Goal: Check status

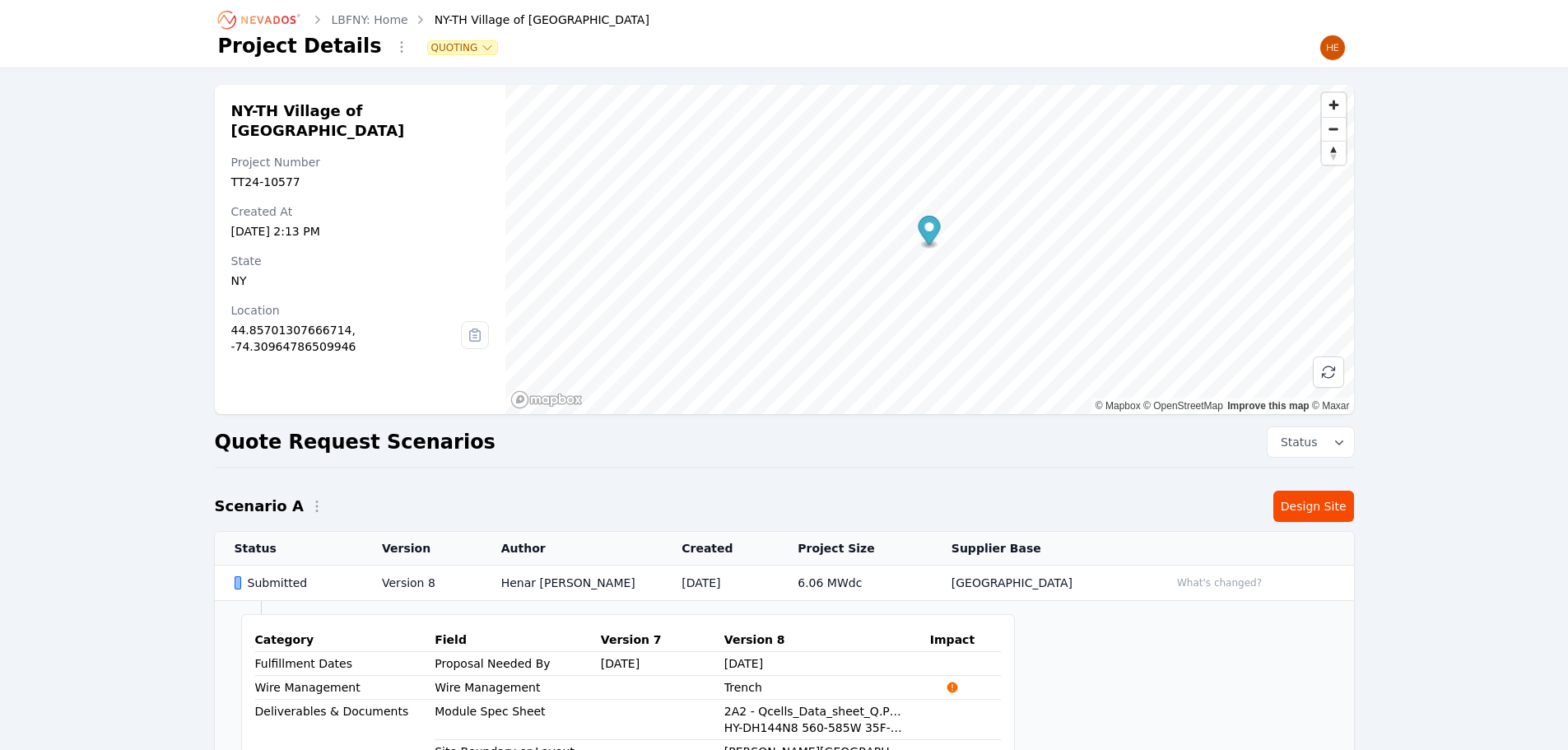
drag, startPoint x: 0, startPoint y: 0, endPoint x: 279, endPoint y: 16, distance: 279.5
click at [280, 16] on icon "Breadcrumb" at bounding box center [260, 20] width 90 height 26
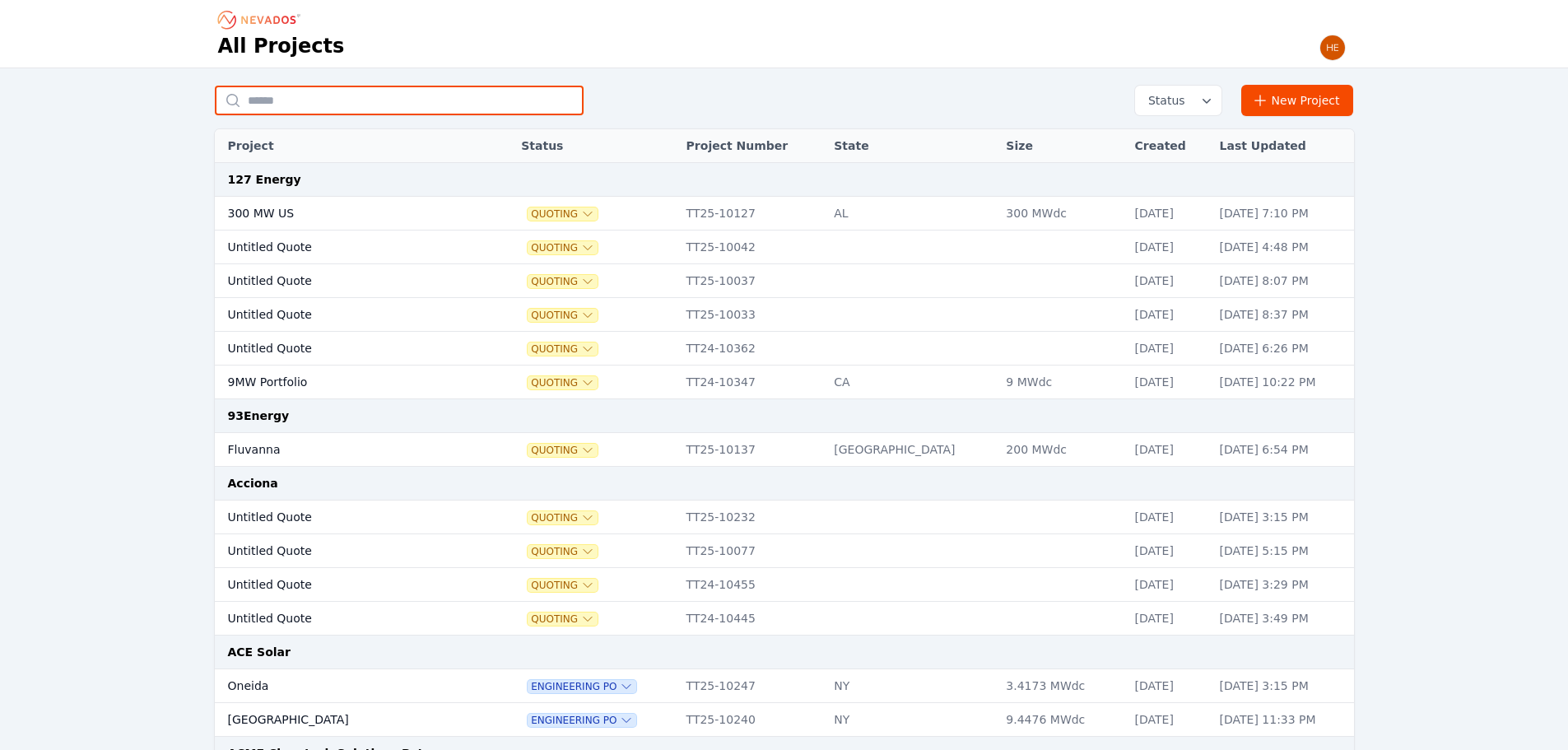
click at [273, 95] on input "text" at bounding box center [399, 101] width 369 height 30
type input "********"
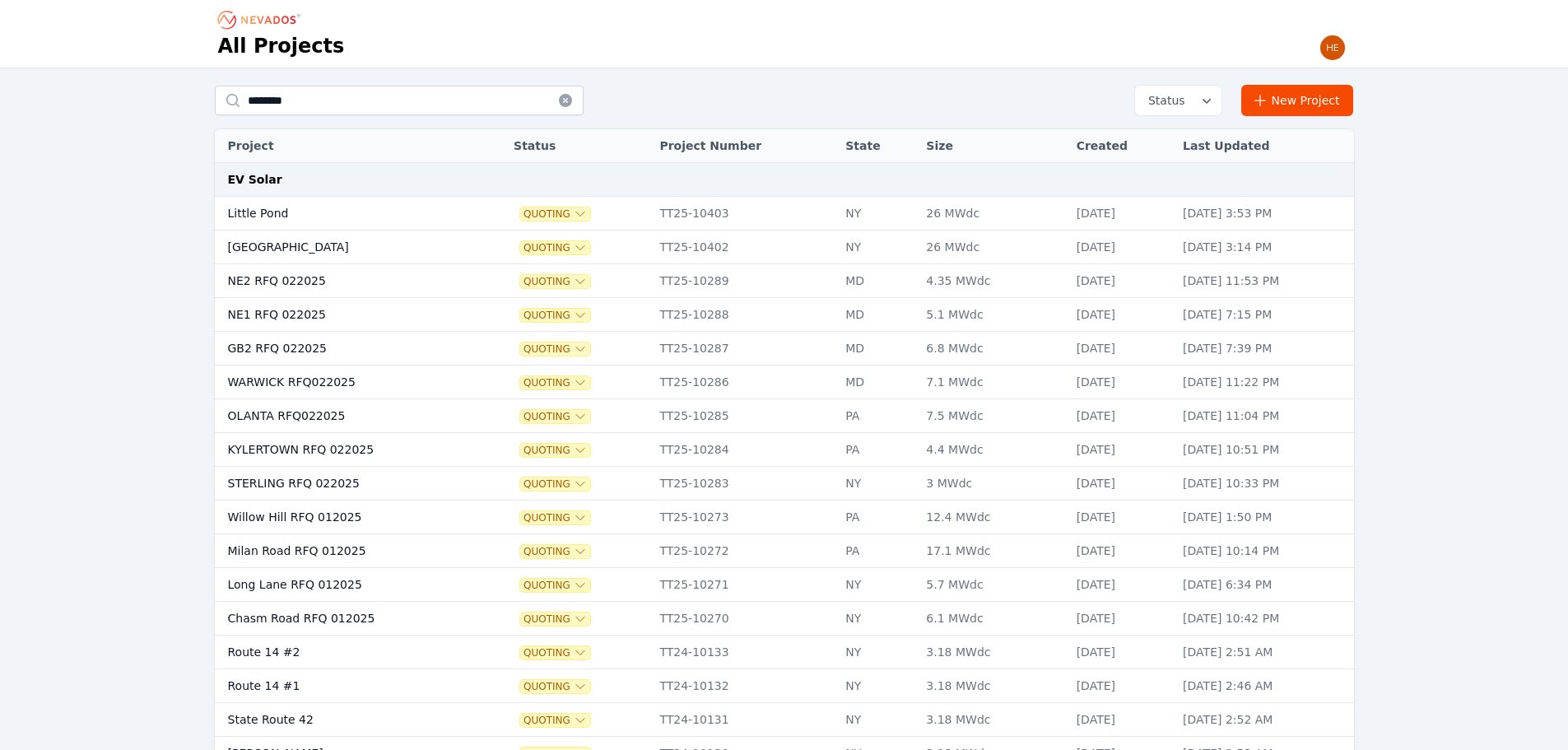
click at [259, 214] on td "Little Pond" at bounding box center [347, 214] width 265 height 34
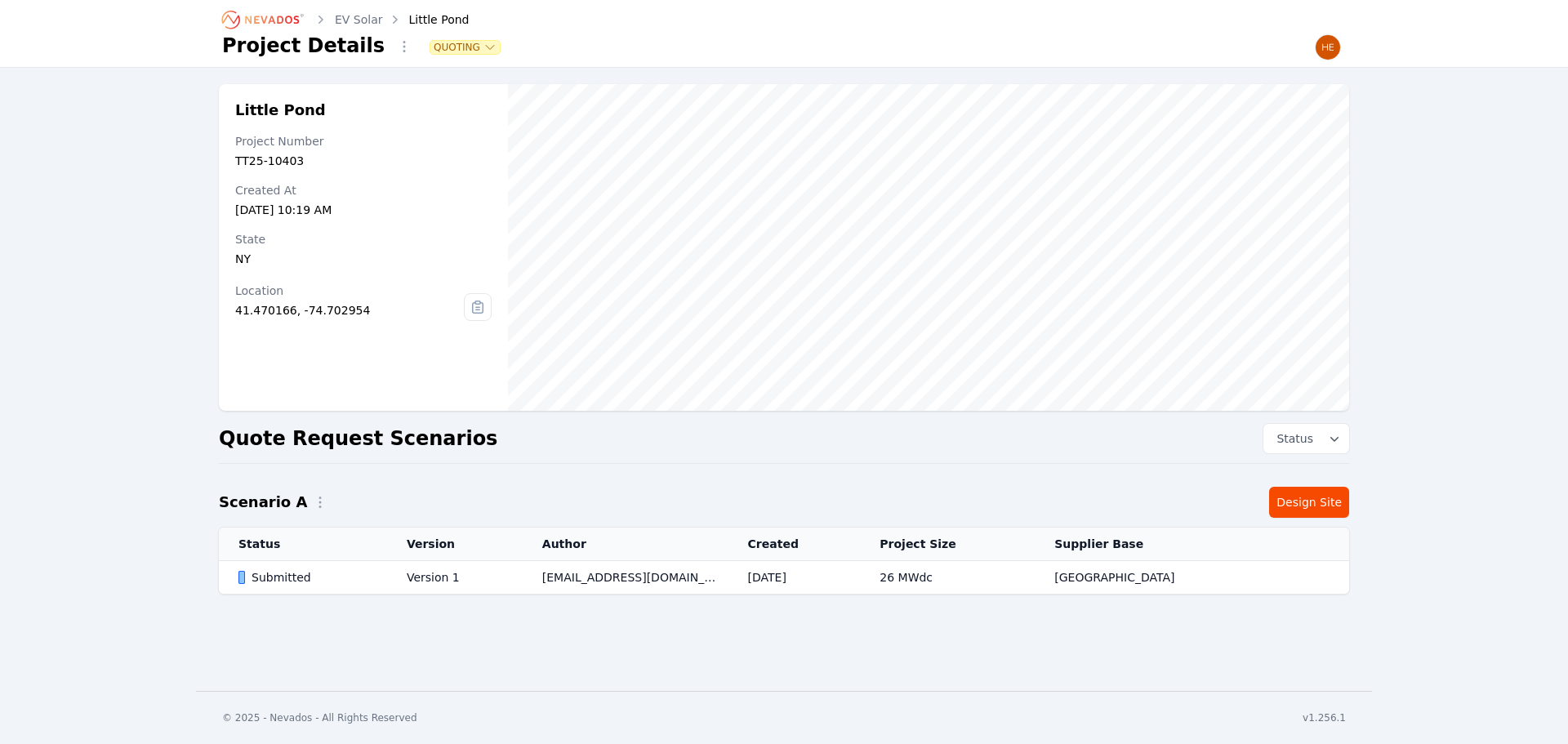
click at [263, 562] on td "Submitted" at bounding box center [302, 578] width 168 height 34
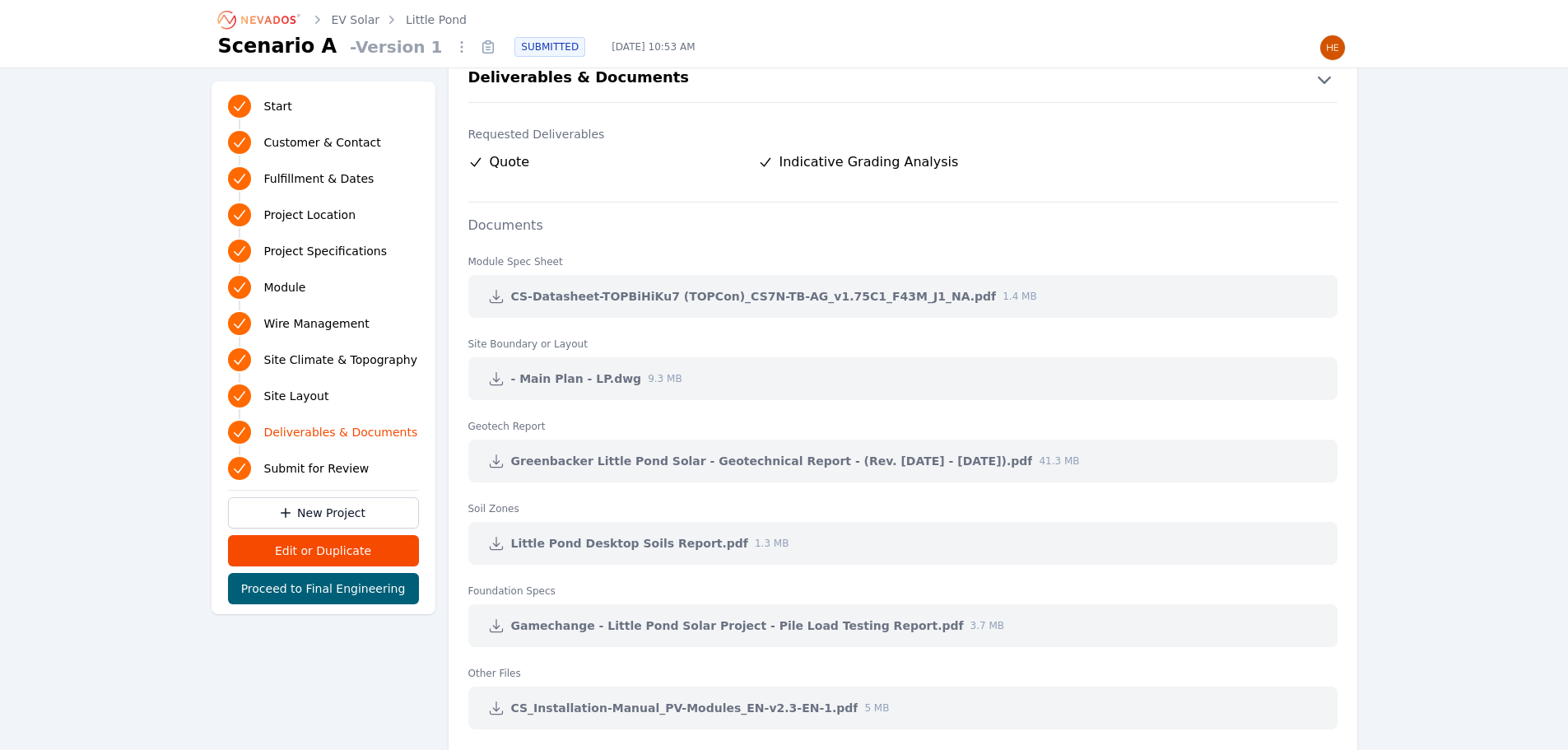
scroll to position [3458, 0]
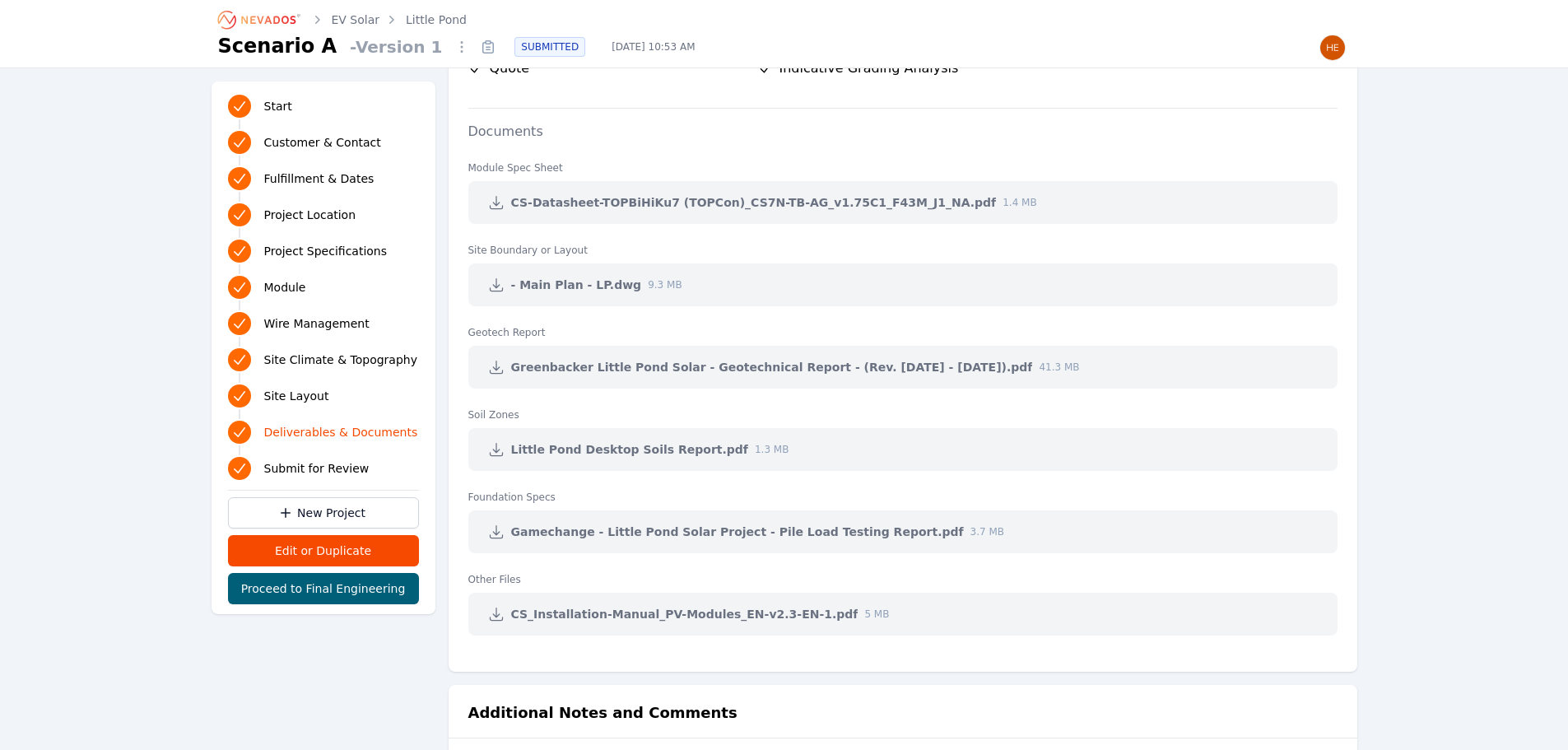
click at [497, 536] on icon at bounding box center [496, 531] width 16 height 16
click at [342, 12] on link "EV Solar" at bounding box center [356, 19] width 49 height 16
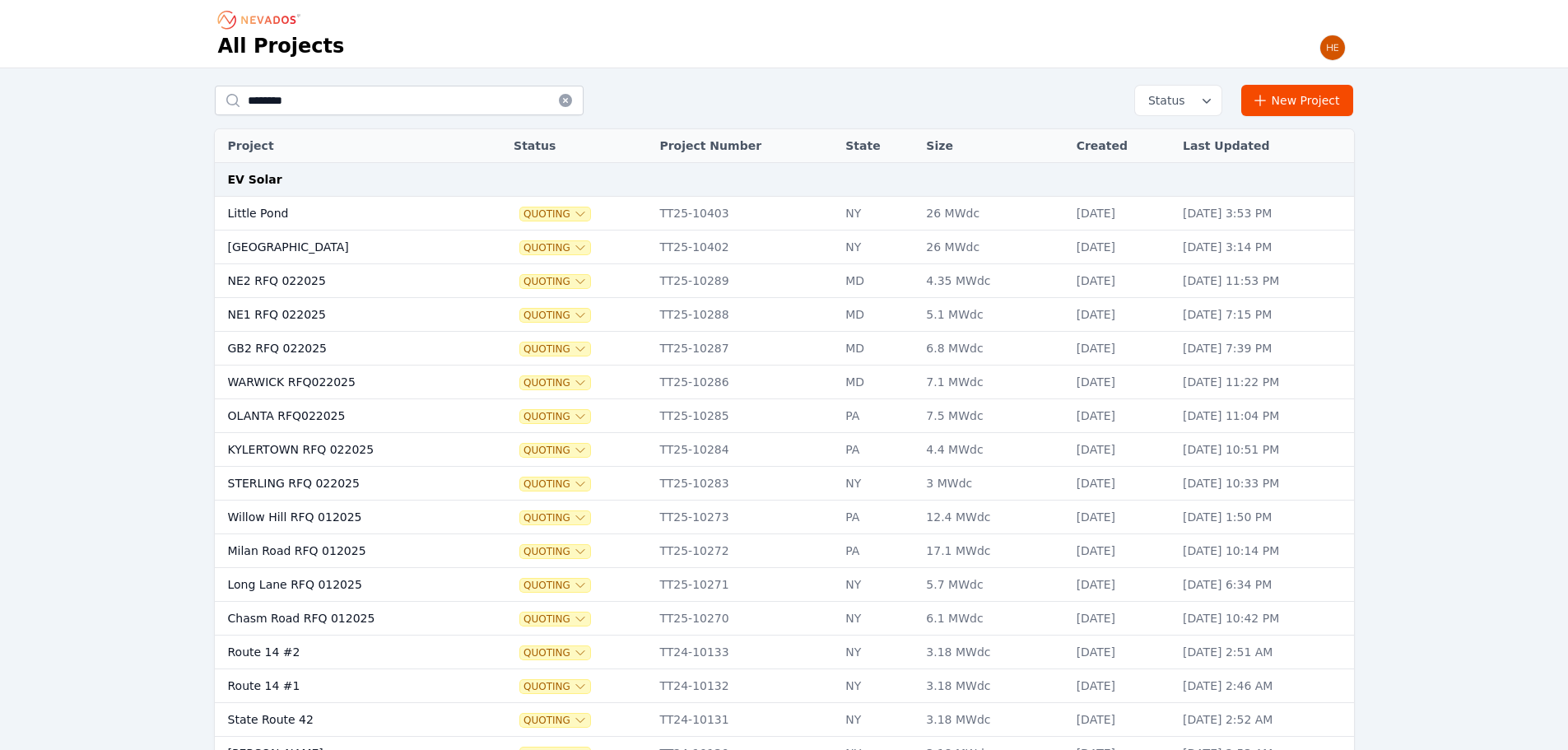
click at [285, 248] on td "Rock District" at bounding box center [347, 247] width 265 height 34
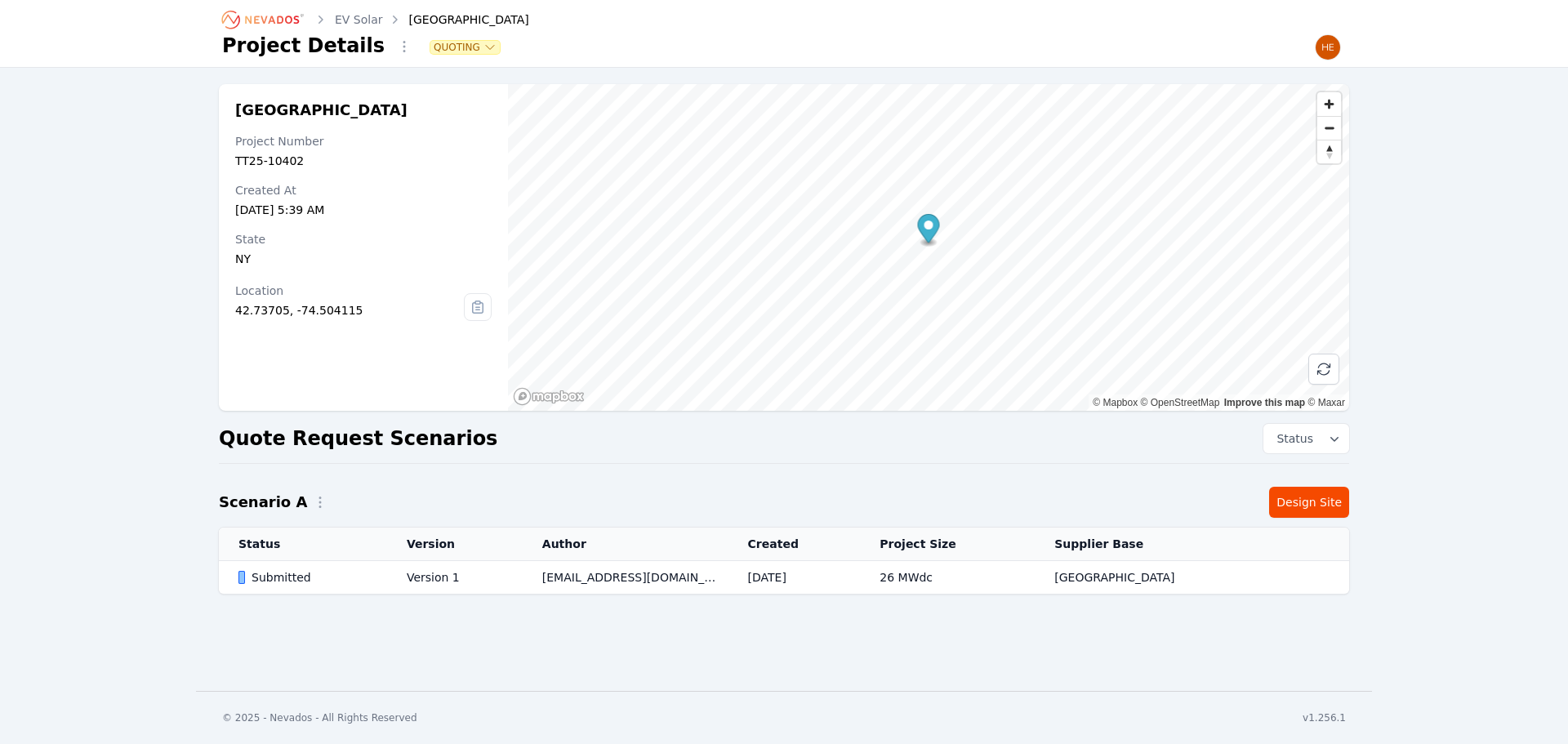
click at [307, 580] on div "Submitted" at bounding box center [308, 577] width 140 height 16
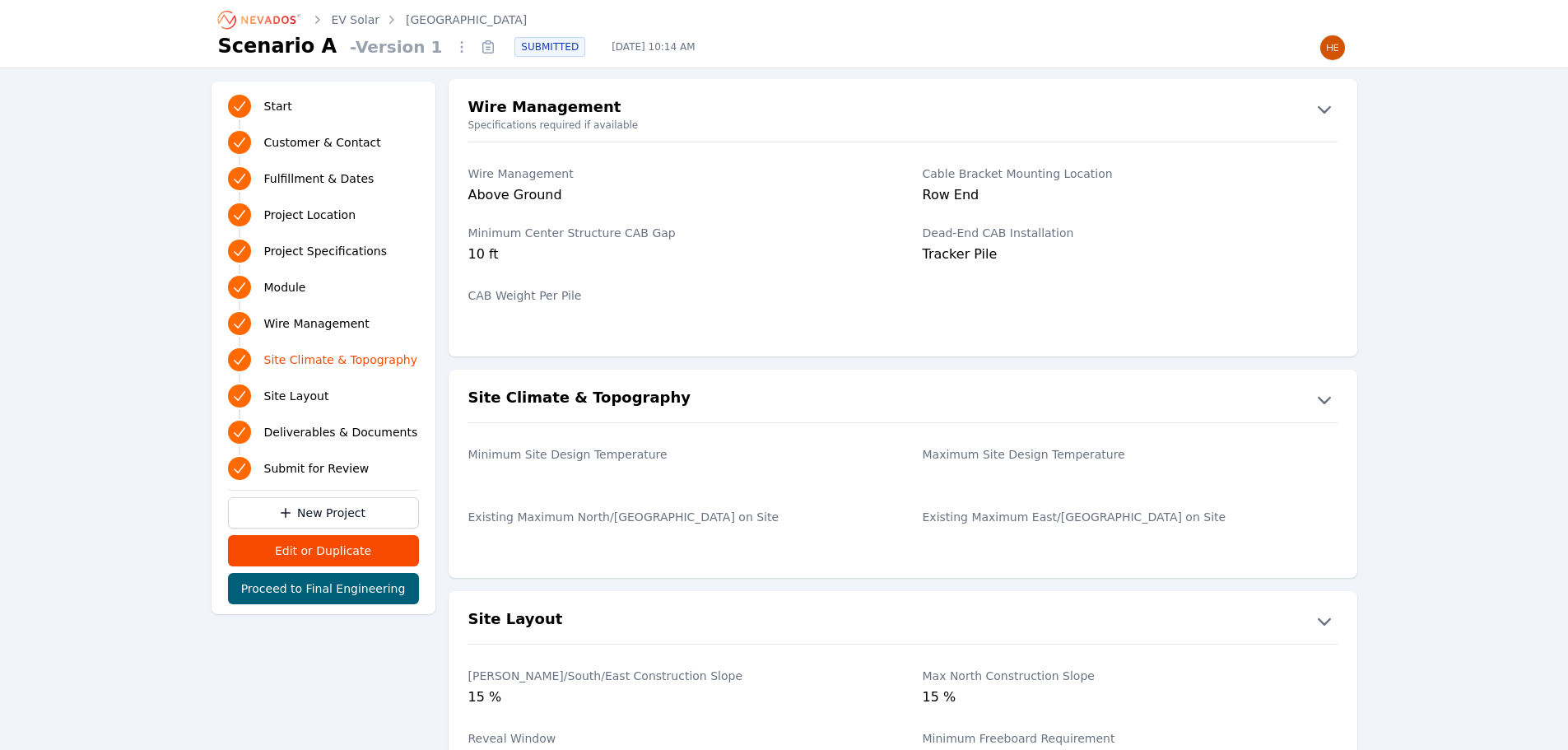
scroll to position [2872, 0]
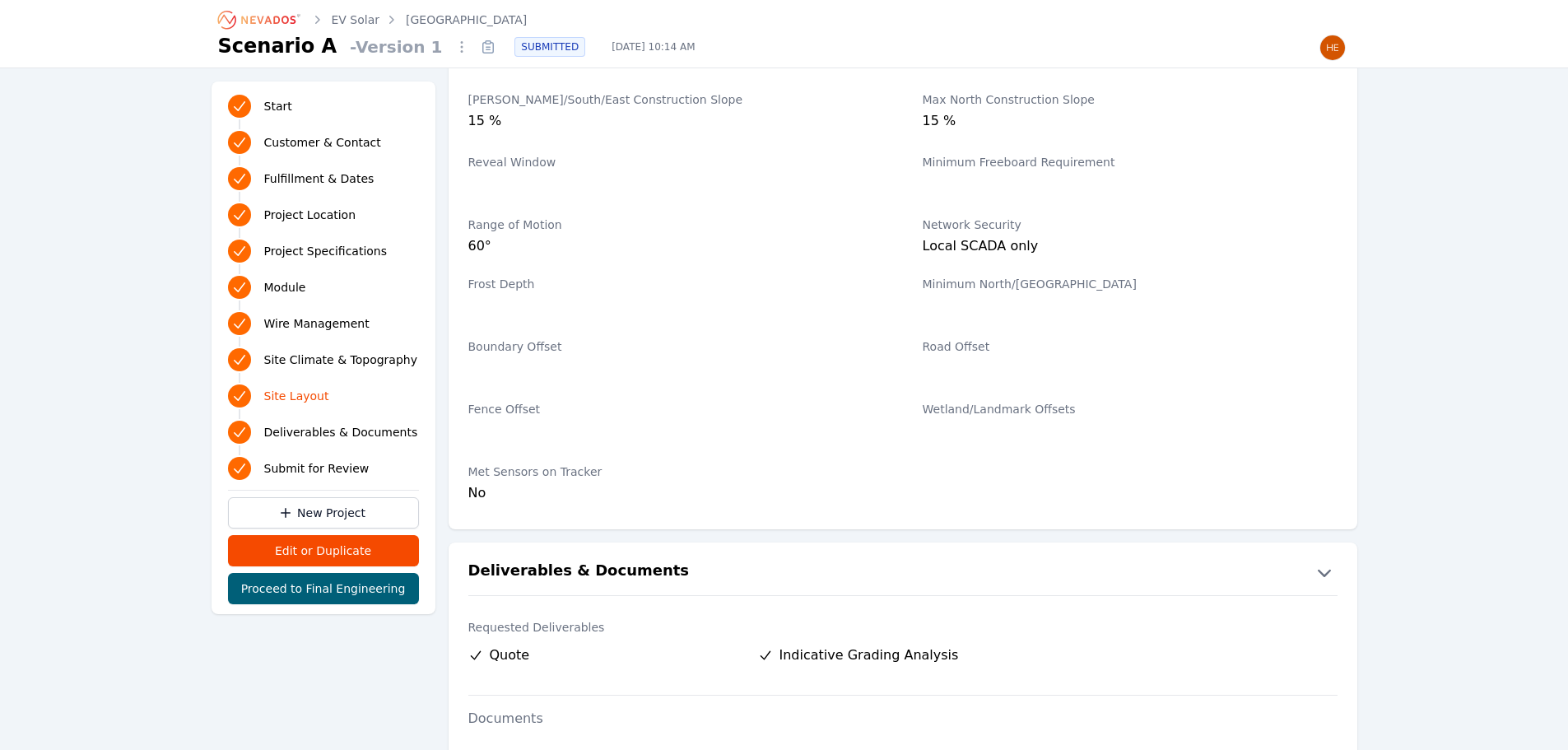
click at [1356, 352] on div "Boundary Offset Road Offset" at bounding box center [902, 359] width 909 height 62
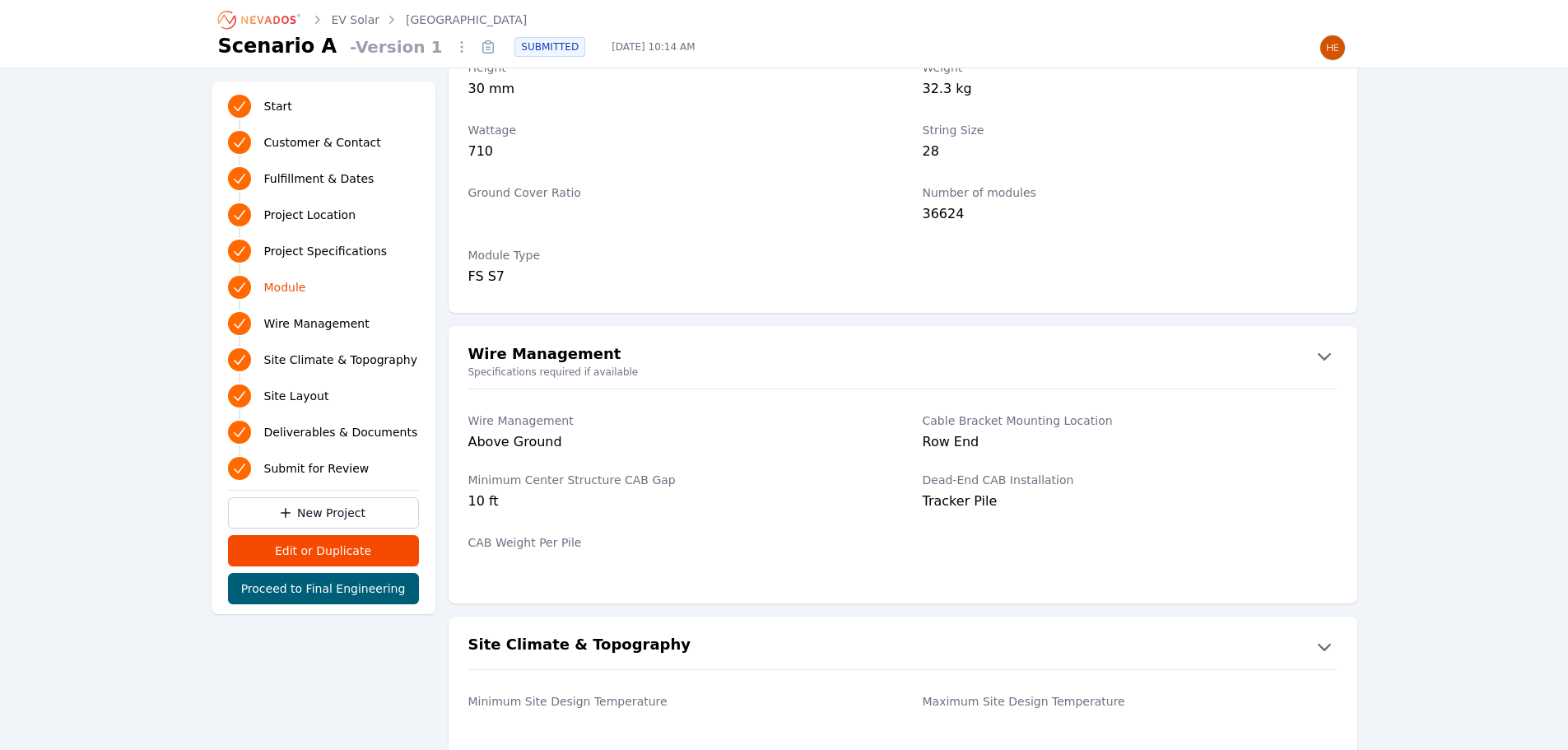
scroll to position [1554, 0]
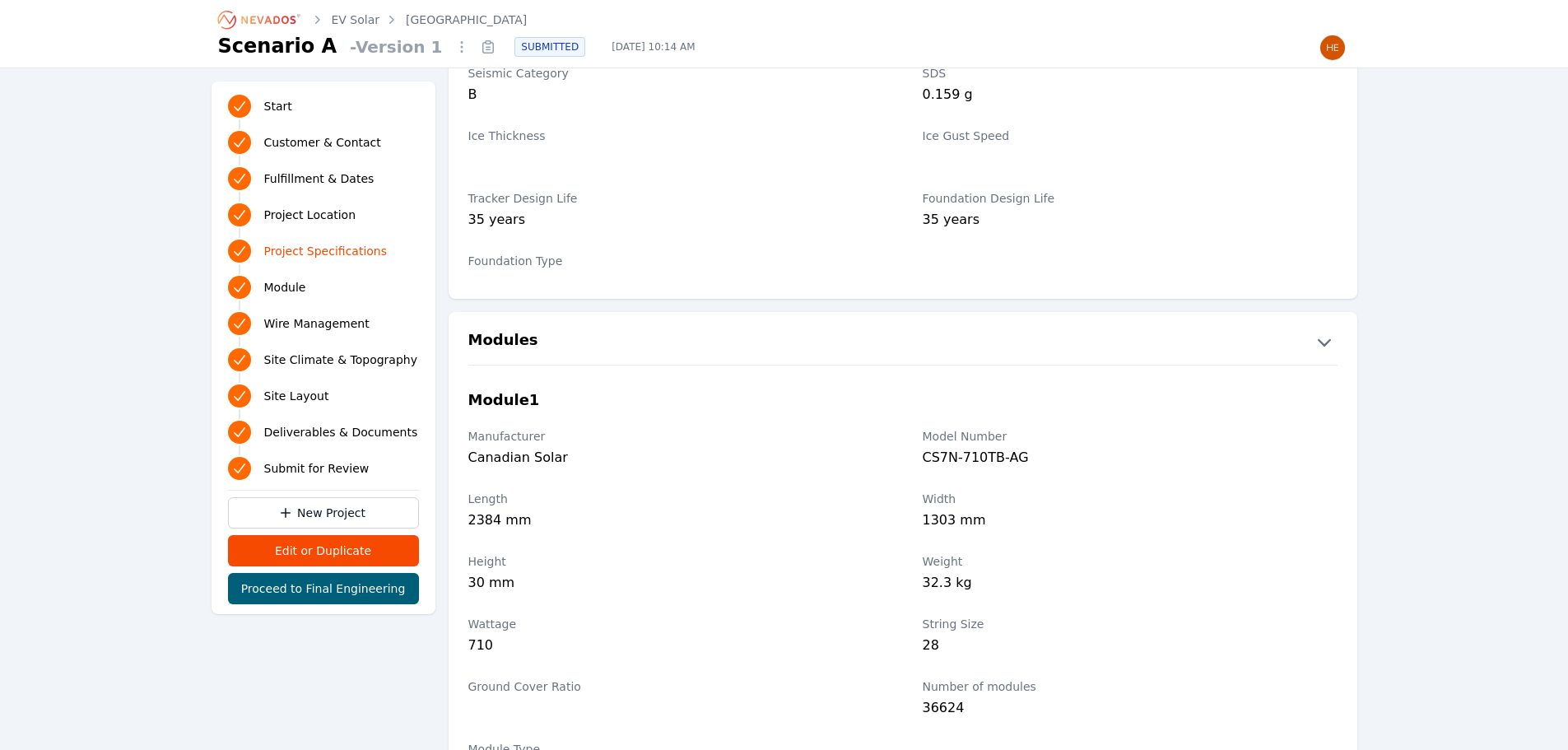
click at [358, 16] on link "EV Solar" at bounding box center [356, 19] width 49 height 16
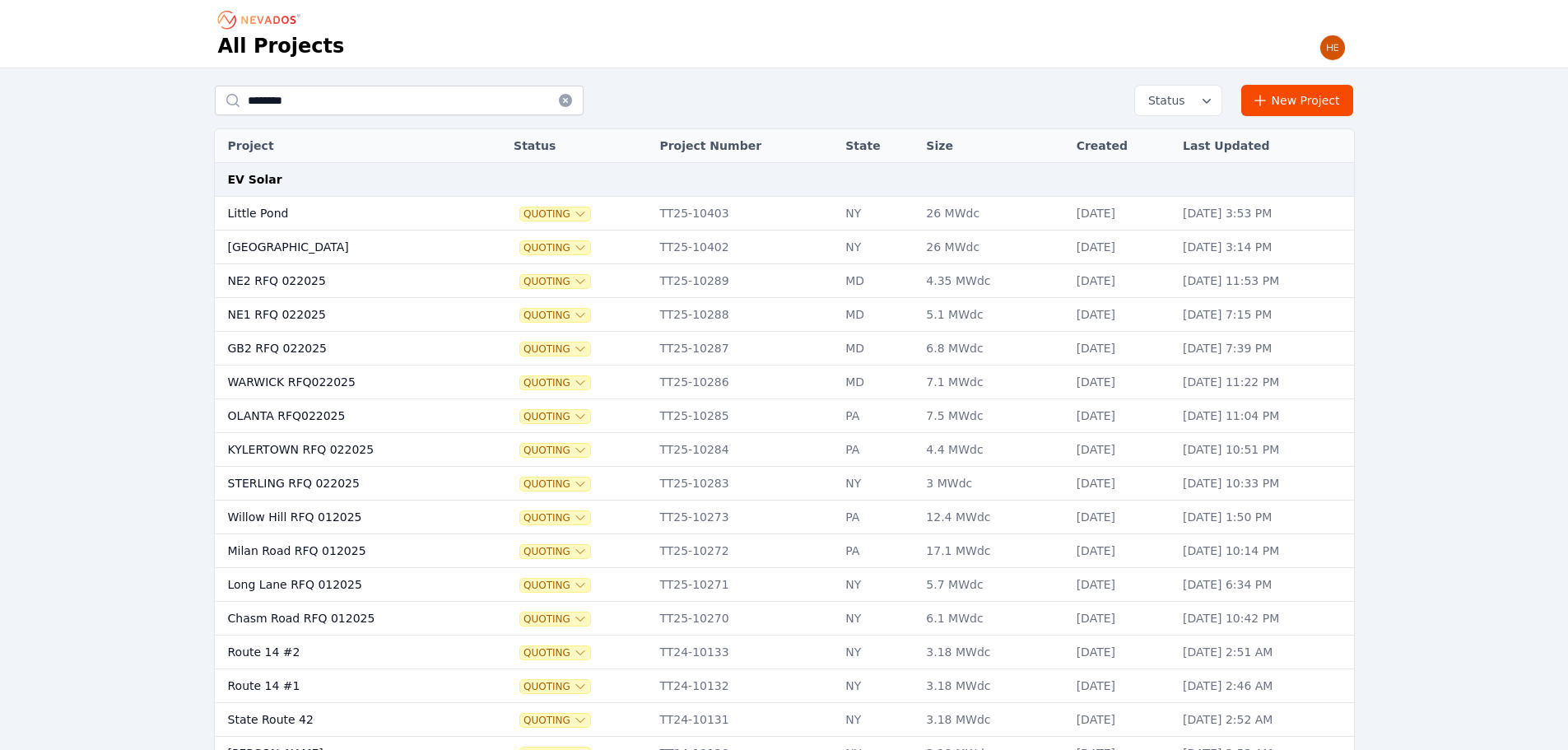
click at [253, 214] on td "Little Pond" at bounding box center [347, 214] width 265 height 34
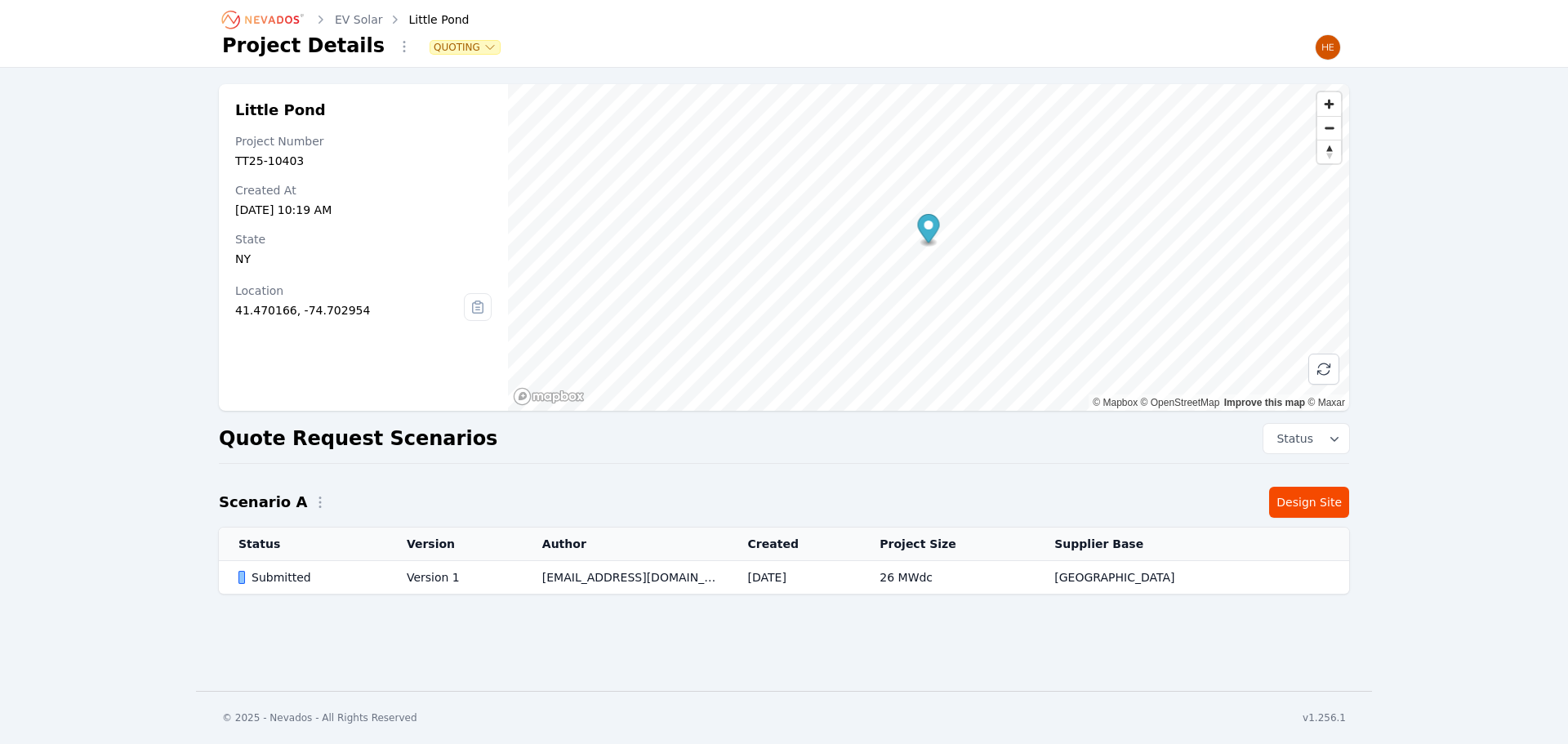
click at [258, 579] on div "Submitted" at bounding box center [308, 577] width 140 height 16
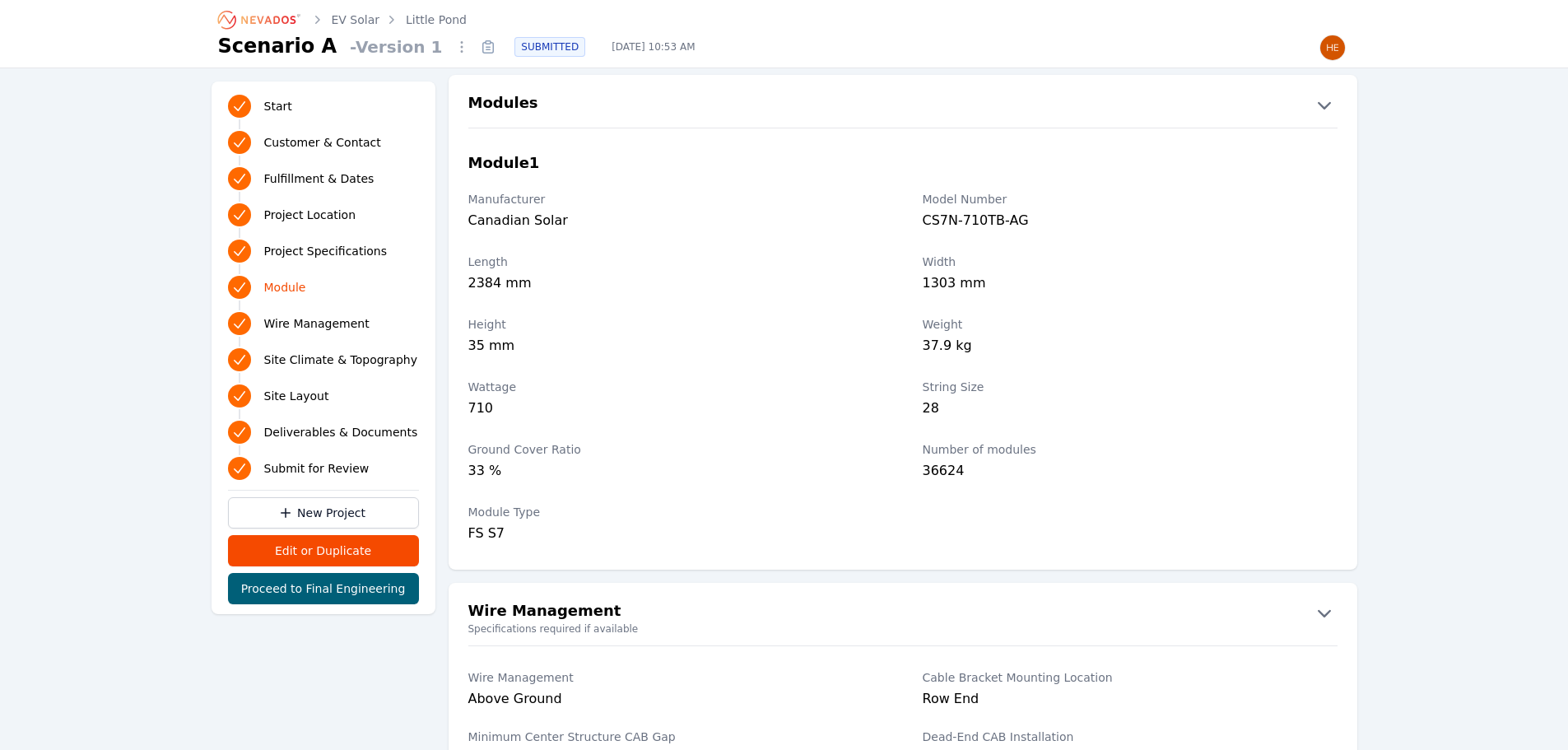
scroll to position [1812, 0]
